Goal: Find specific page/section: Find specific page/section

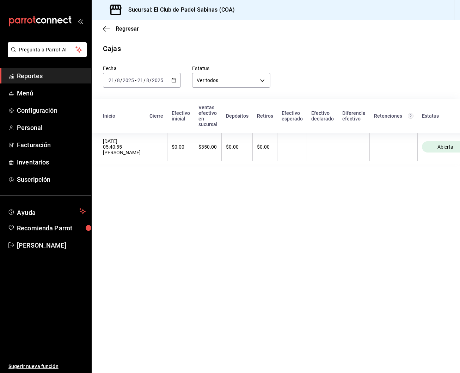
scroll to position [1, 1]
click at [304, 1] on div "Sucursal: El Club de Padel Sabinas (COA)" at bounding box center [276, 10] width 368 height 20
click at [54, 75] on span "Reportes" at bounding box center [51, 76] width 69 height 10
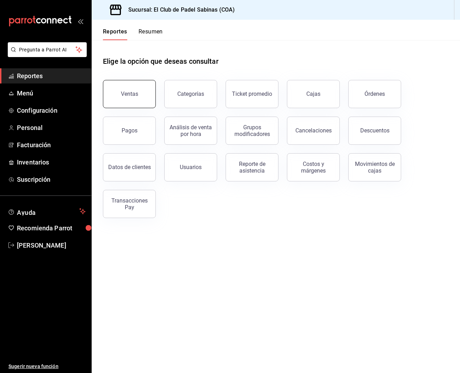
click at [141, 94] on button "Ventas" at bounding box center [129, 94] width 53 height 28
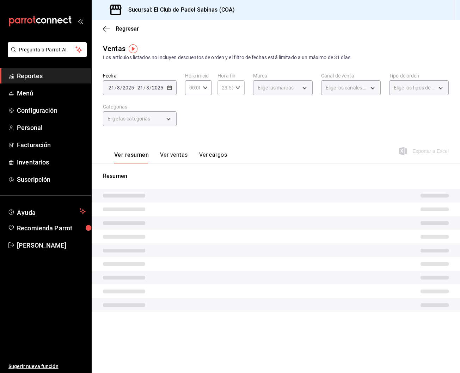
click at [205, 86] on icon "button" at bounding box center [205, 87] width 5 height 5
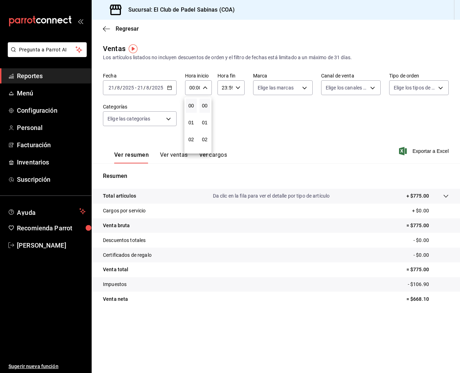
click at [56, 79] on div at bounding box center [230, 186] width 460 height 373
click at [60, 78] on span "Reportes" at bounding box center [51, 76] width 69 height 10
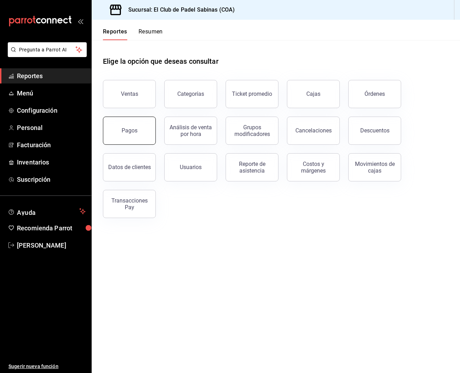
click at [144, 128] on button "Pagos" at bounding box center [129, 131] width 53 height 28
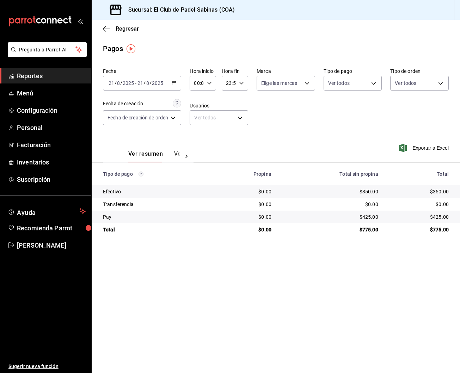
click at [50, 76] on span "Reportes" at bounding box center [51, 76] width 69 height 10
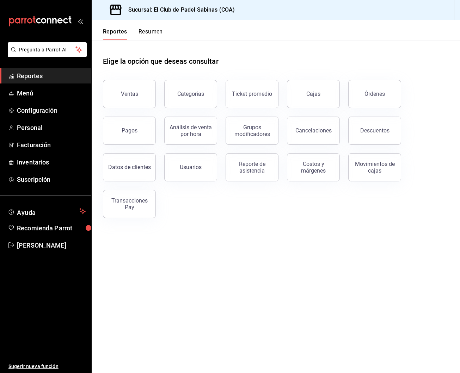
click at [156, 87] on div "Categorías" at bounding box center [186, 90] width 61 height 37
click at [141, 91] on button "Ventas" at bounding box center [129, 94] width 53 height 28
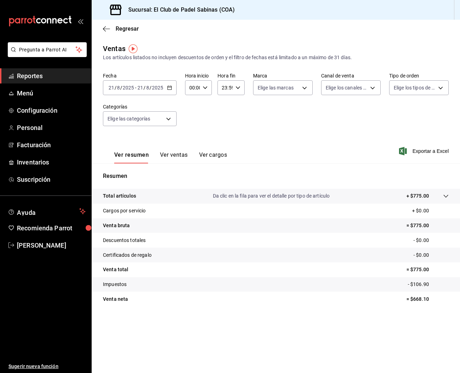
click at [179, 156] on button "Ver ventas" at bounding box center [174, 158] width 28 height 12
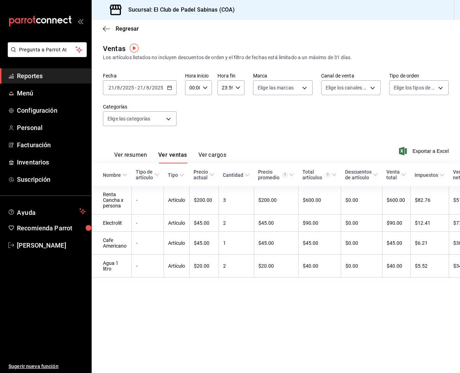
scroll to position [1, -1]
click at [69, 76] on span "Reportes" at bounding box center [51, 76] width 69 height 10
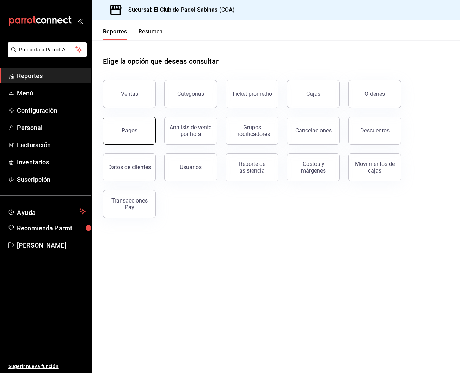
click at [143, 133] on button "Pagos" at bounding box center [129, 131] width 53 height 28
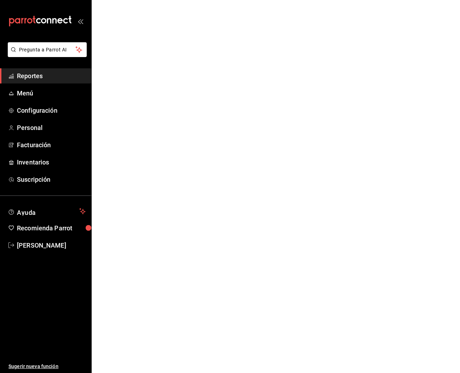
scroll to position [0, 0]
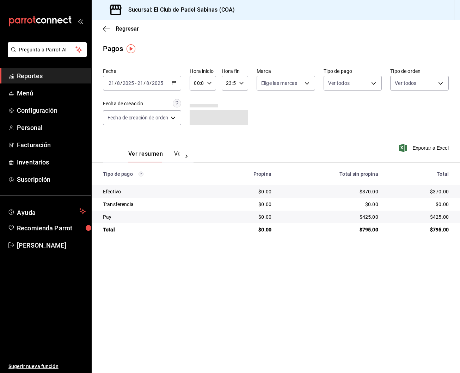
click at [284, 0] on div "Sucursal: El Club de Padel Sabinas (COA)" at bounding box center [276, 10] width 368 height 20
